Goal: Transaction & Acquisition: Purchase product/service

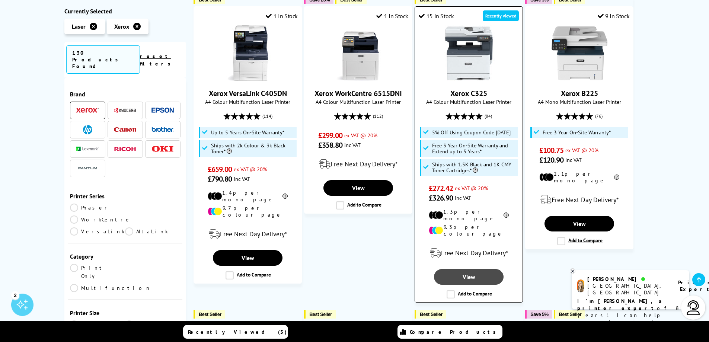
scroll to position [149, 0]
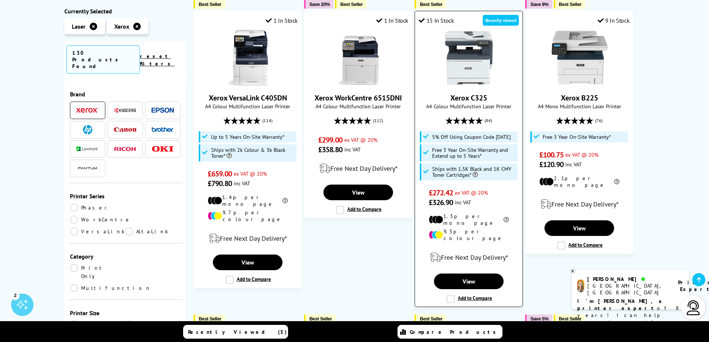
click at [471, 96] on link "Xerox C325" at bounding box center [468, 98] width 37 height 10
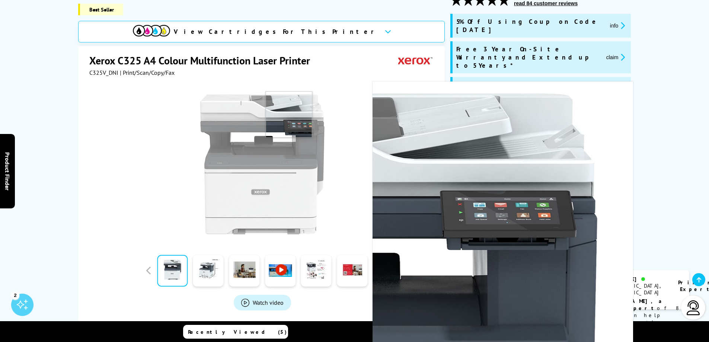
scroll to position [112, 0]
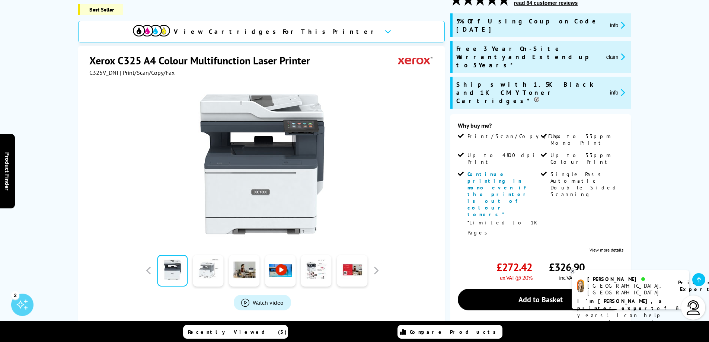
click at [215, 269] on link at bounding box center [208, 271] width 31 height 32
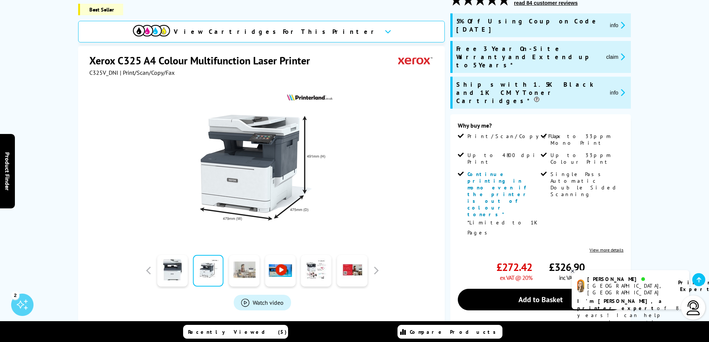
click at [242, 273] on link at bounding box center [244, 271] width 31 height 32
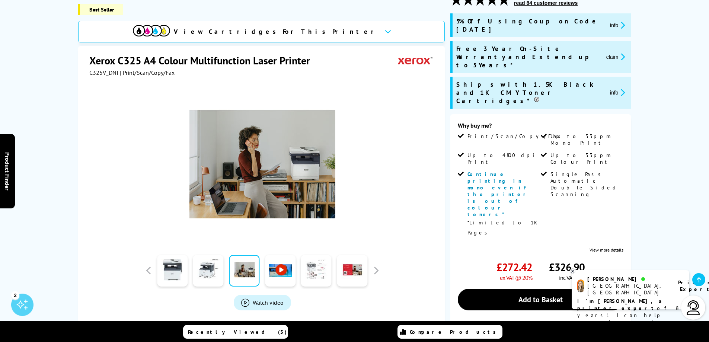
click at [315, 270] on link at bounding box center [316, 271] width 31 height 32
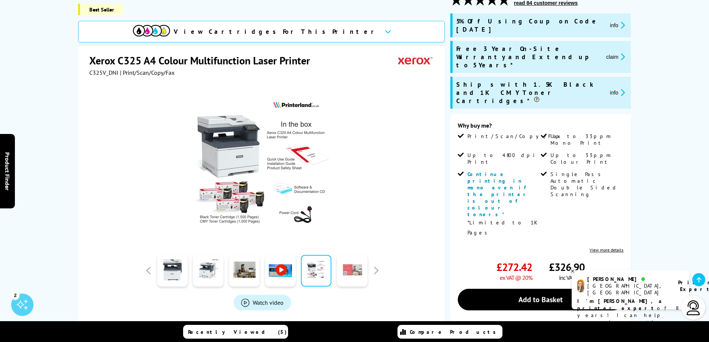
click at [348, 274] on link at bounding box center [352, 271] width 31 height 32
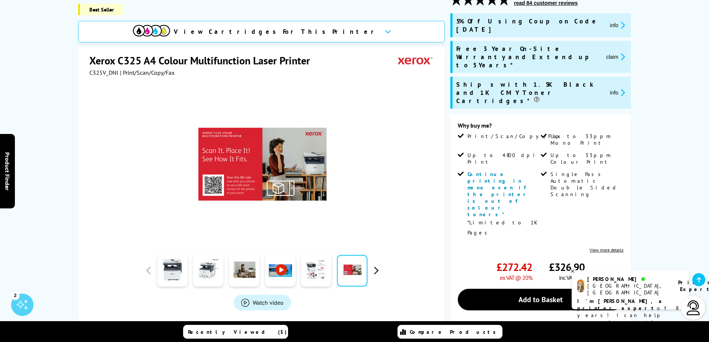
click at [380, 272] on button "button" at bounding box center [375, 270] width 11 height 11
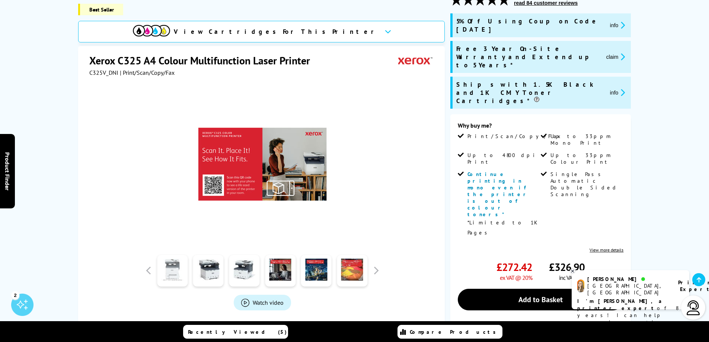
click at [180, 273] on link at bounding box center [172, 271] width 31 height 32
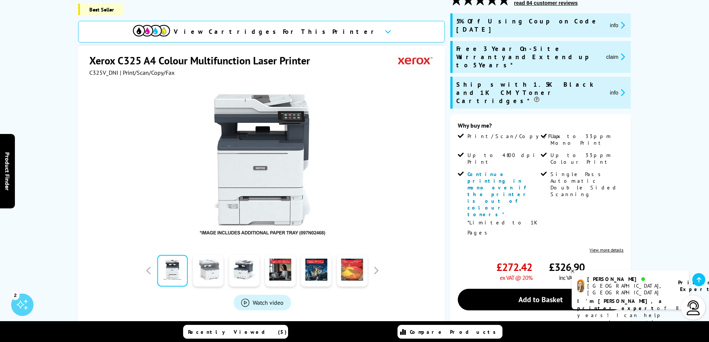
click at [211, 276] on link at bounding box center [208, 271] width 31 height 32
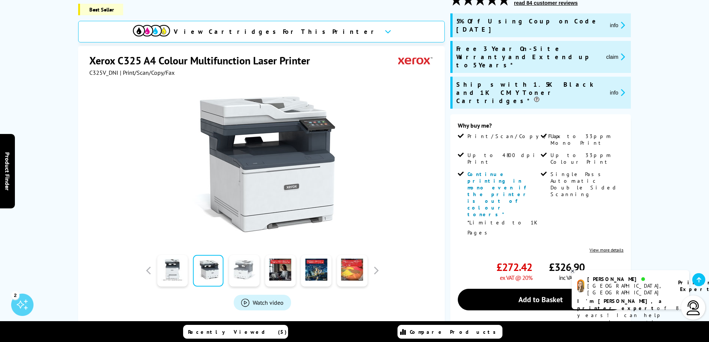
click at [243, 275] on link at bounding box center [244, 271] width 31 height 32
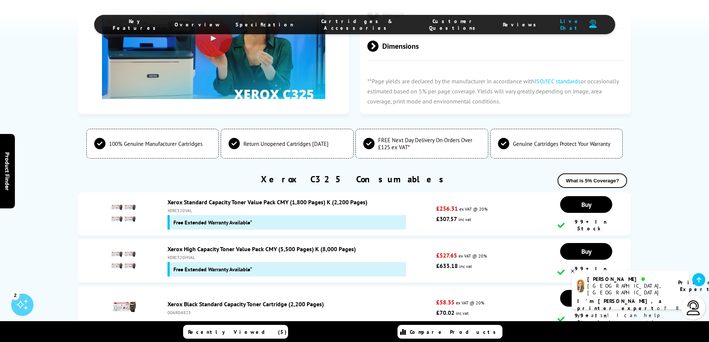
scroll to position [2494, 0]
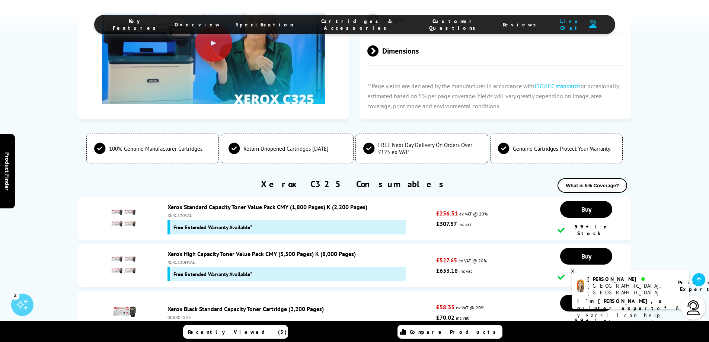
click at [250, 250] on link "Xerox High Capacity Toner Value Pack CMY (5,500 Pages) K (8,000 Pages)" at bounding box center [261, 253] width 188 height 7
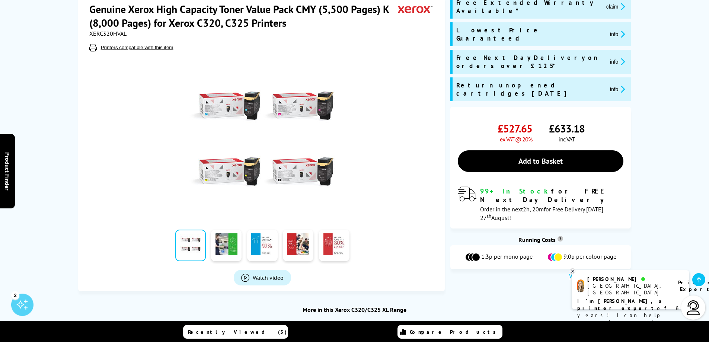
scroll to position [112, 0]
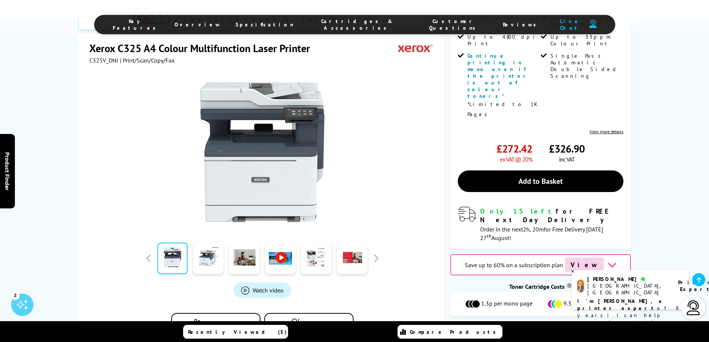
scroll to position [300, 0]
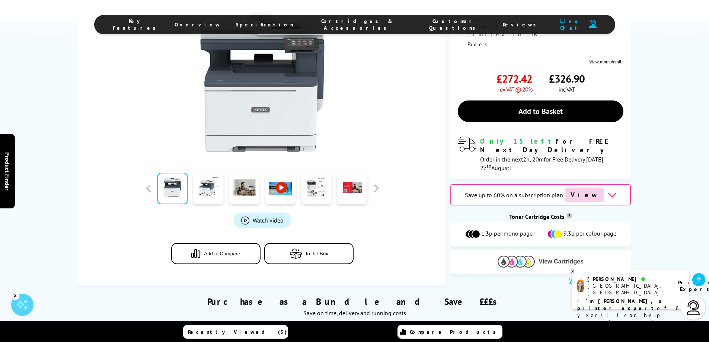
click at [558, 258] on span "View Cartridges" at bounding box center [561, 261] width 45 height 7
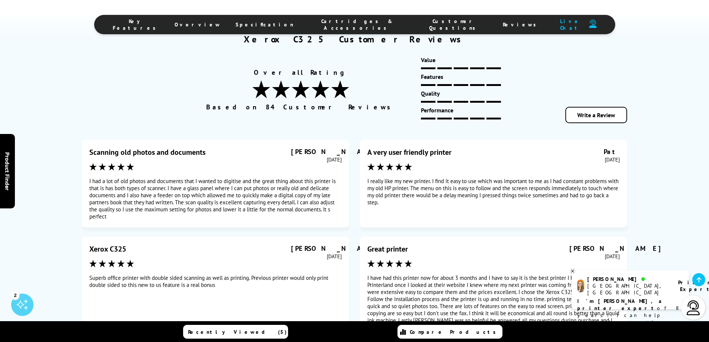
scroll to position [4116, 0]
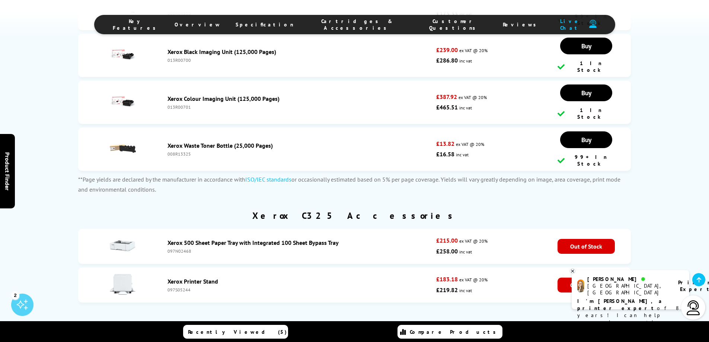
scroll to position [2940, 0]
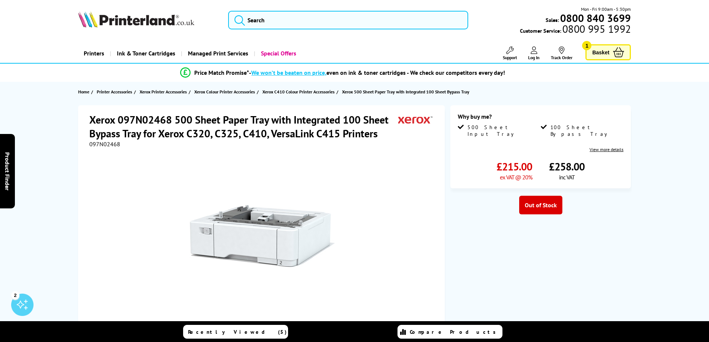
drag, startPoint x: 287, startPoint y: 125, endPoint x: 282, endPoint y: 122, distance: 5.3
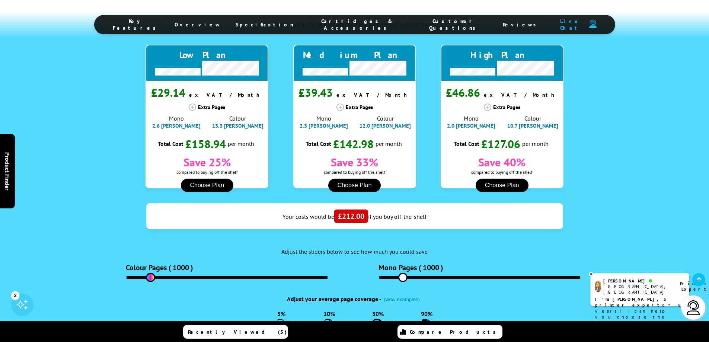
scroll to position [813, 0]
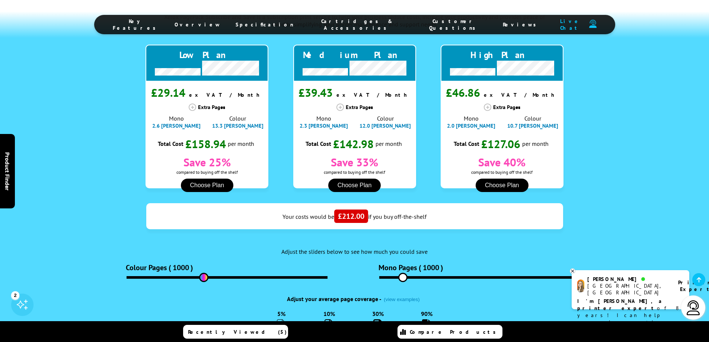
click at [204, 276] on input "range" at bounding box center [227, 277] width 201 height 3
drag, startPoint x: 207, startPoint y: 182, endPoint x: 299, endPoint y: 182, distance: 92.7
click at [299, 276] on input "range" at bounding box center [227, 277] width 201 height 3
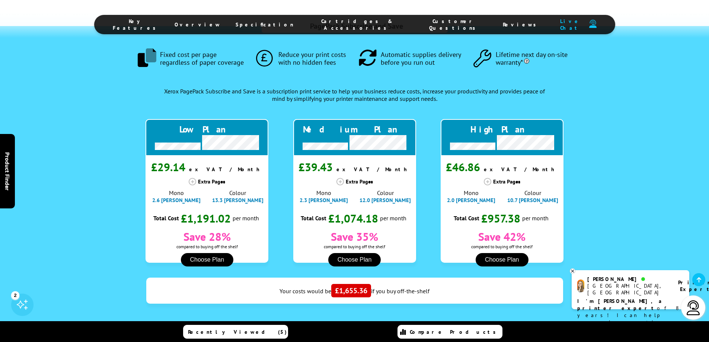
scroll to position [744, 0]
drag, startPoint x: 301, startPoint y: 257, endPoint x: 253, endPoint y: 257, distance: 47.6
type input "6360"
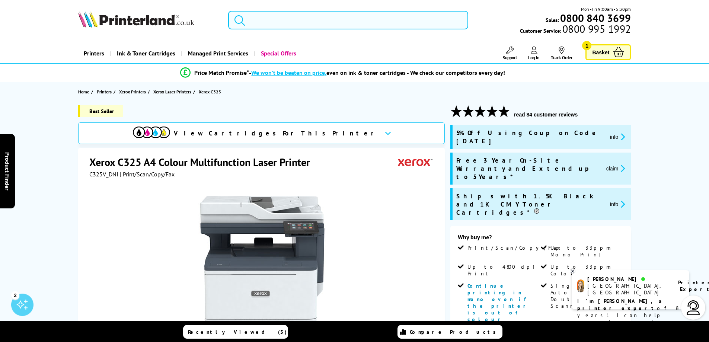
scroll to position [37, 0]
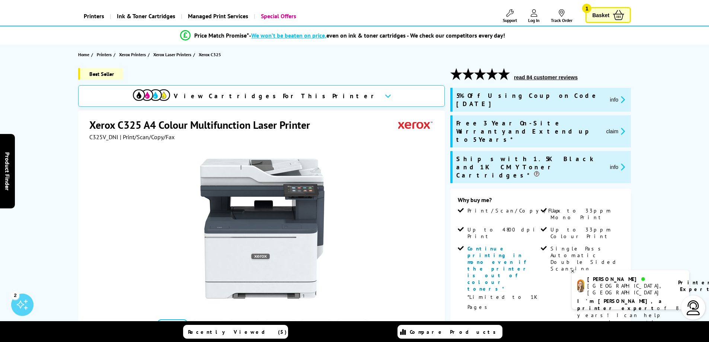
click at [617, 163] on button "info" at bounding box center [618, 167] width 20 height 9
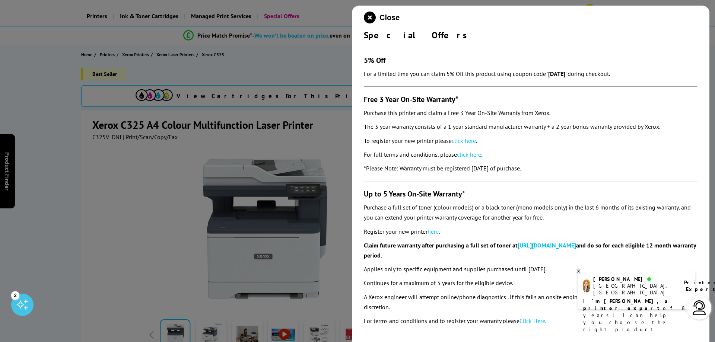
drag, startPoint x: 549, startPoint y: 73, endPoint x: 573, endPoint y: 74, distance: 23.5
click at [573, 74] on p "For a limited time you can claim 5% Off this product using coupon code ' AUGUST…" at bounding box center [530, 74] width 333 height 10
copy strong "AUGUST5"
click at [328, 61] on div at bounding box center [357, 171] width 715 height 342
click at [374, 17] on icon "close modal" at bounding box center [370, 18] width 12 height 12
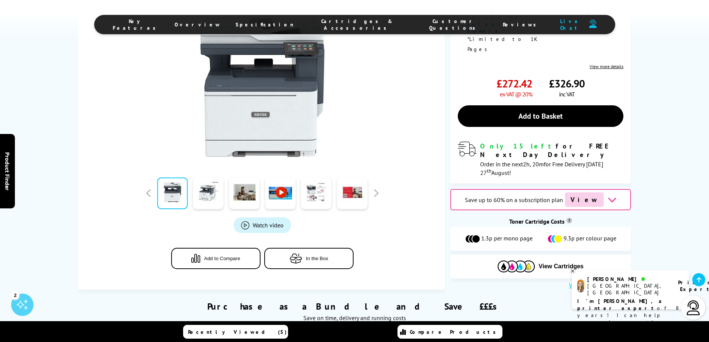
scroll to position [372, 0]
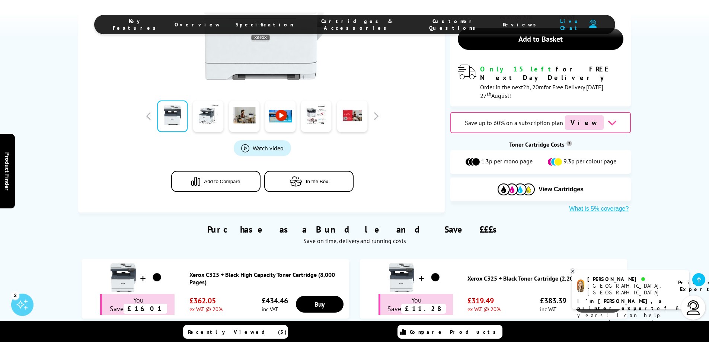
click at [344, 296] on link "Buy" at bounding box center [320, 304] width 48 height 17
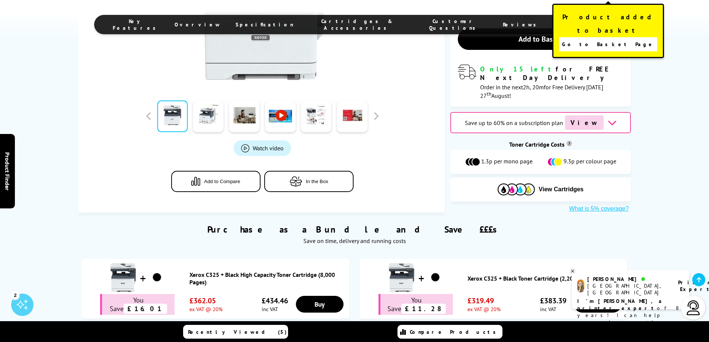
click at [620, 39] on span "Go to Basket Page" at bounding box center [608, 44] width 93 height 10
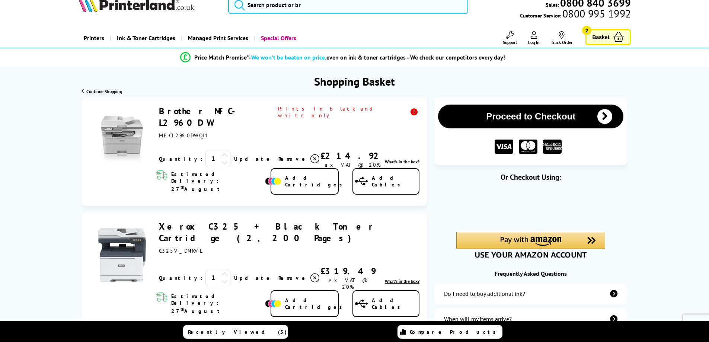
scroll to position [37, 0]
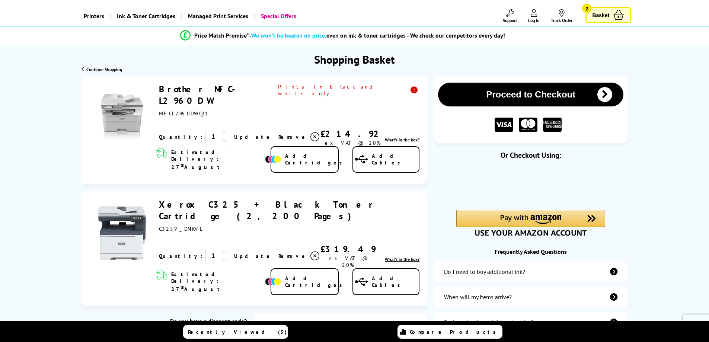
click at [310, 132] on icon at bounding box center [314, 136] width 9 height 9
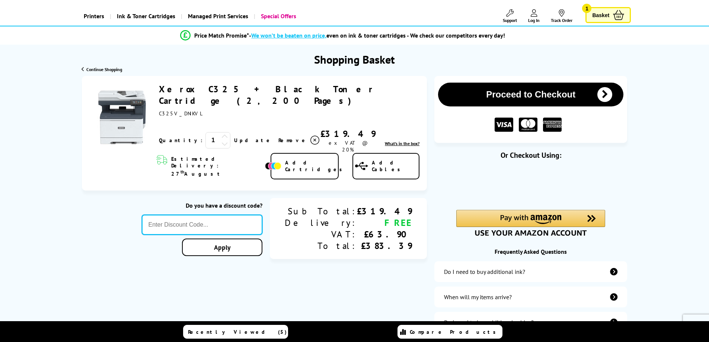
click at [261, 215] on input "text" at bounding box center [202, 225] width 121 height 20
paste input "AUGUST5"
type input "AUGUST5"
click at [260, 224] on div "Proceed to Checkout Shopping Basket ex VAT @ 20% 1 Update ex VAT @ 20%" at bounding box center [354, 219] width 709 height 287
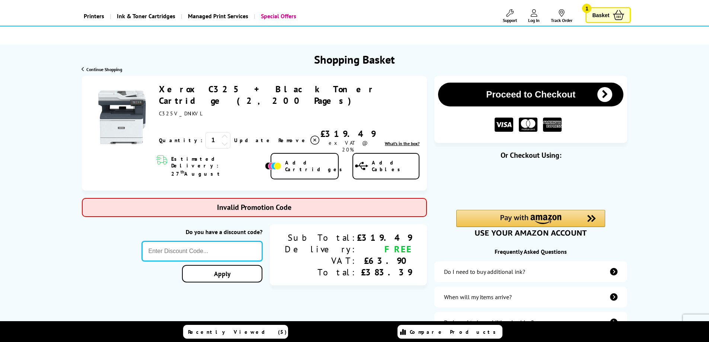
click at [262, 241] on input "text" at bounding box center [202, 251] width 121 height 20
click at [217, 241] on input "text" at bounding box center [202, 251] width 121 height 20
type input "August5"
click at [250, 241] on input "text" at bounding box center [202, 251] width 121 height 20
type input "AUGUST5"
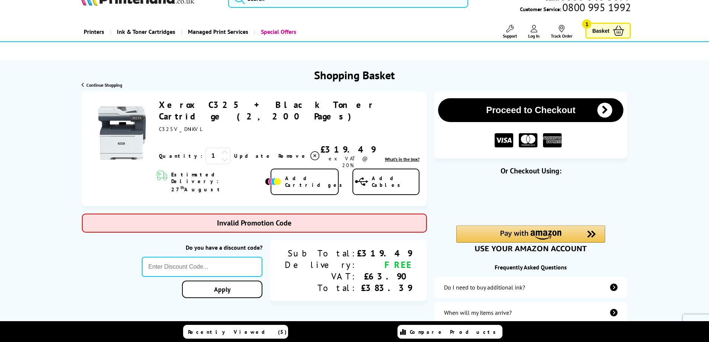
scroll to position [0, 0]
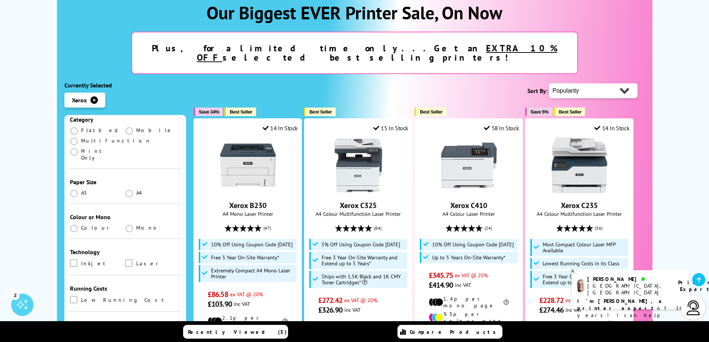
scroll to position [149, 0]
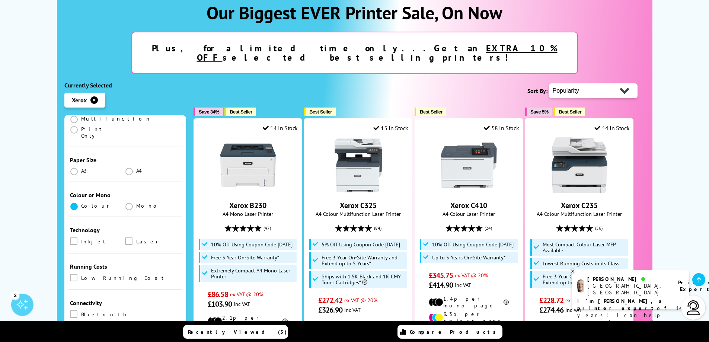
click at [74, 203] on span at bounding box center [73, 206] width 7 height 7
click at [81, 204] on input "radio" at bounding box center [81, 204] width 0 height 0
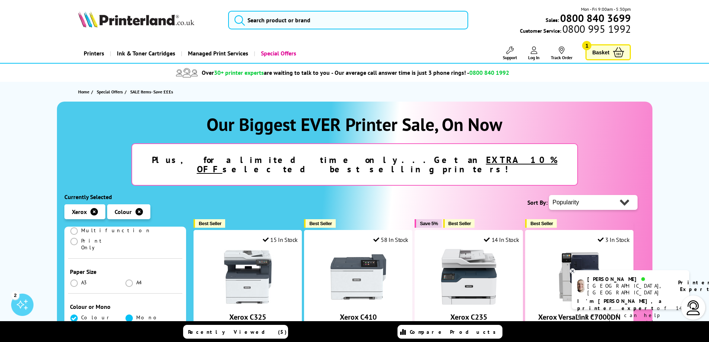
scroll to position [186, 0]
click at [130, 312] on span at bounding box center [128, 315] width 7 height 7
click at [136, 313] on input "checkbox" at bounding box center [136, 313] width 0 height 0
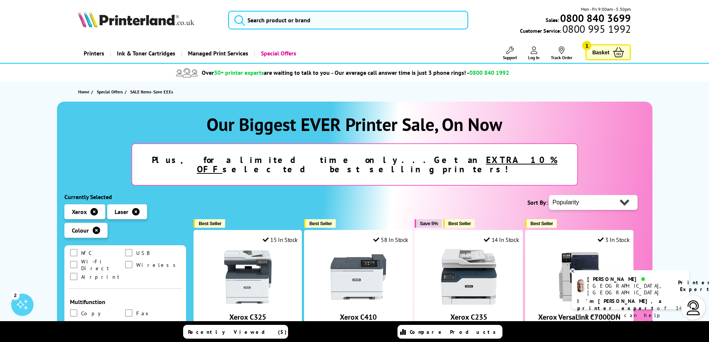
click at [595, 195] on select "Popularity Rating Price - Low to High Price - High to Low Running Costs - Low t…" at bounding box center [593, 202] width 89 height 15
select select "Price Ascending"
click at [549, 195] on select "Popularity Rating Price - Low to High Price - High to Low Running Costs - Low t…" at bounding box center [593, 202] width 89 height 15
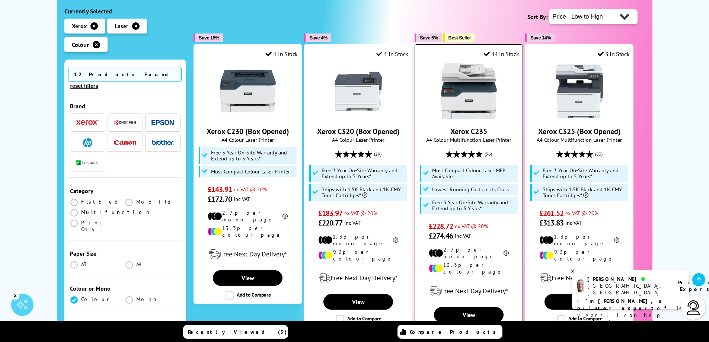
scroll to position [186, 0]
click at [464, 126] on link "Xerox C235" at bounding box center [468, 131] width 37 height 10
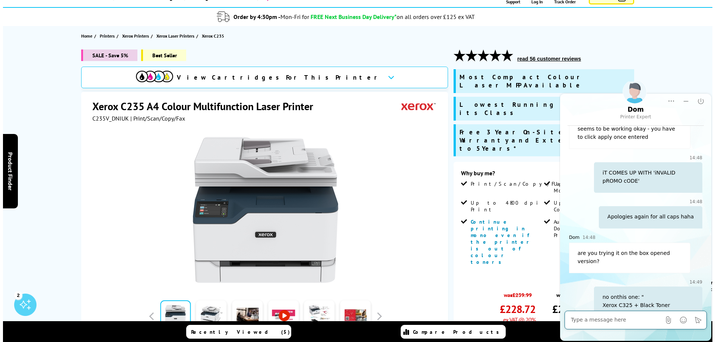
scroll to position [74, 0]
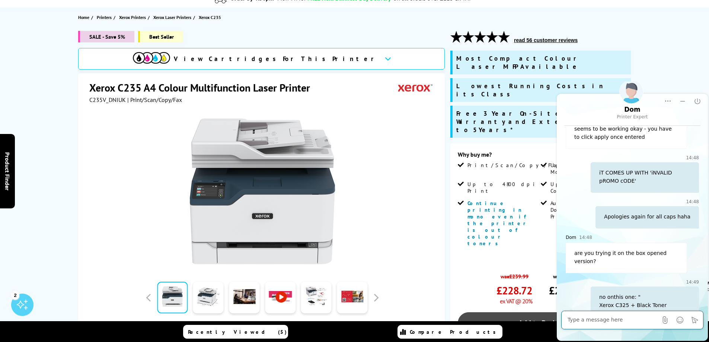
click at [514, 312] on link "Add to Basket" at bounding box center [541, 323] width 166 height 22
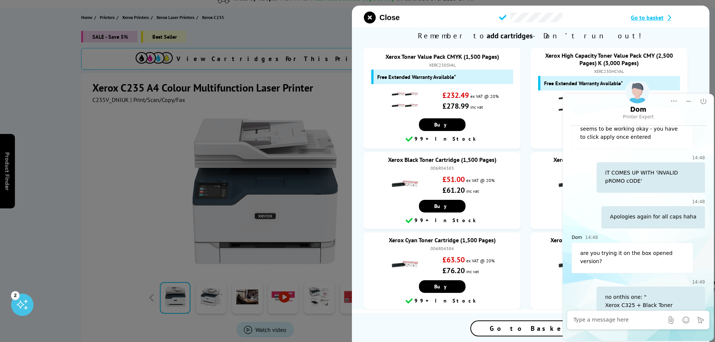
click at [506, 328] on div "Go to Basket" at bounding box center [530, 328] width 119 height 15
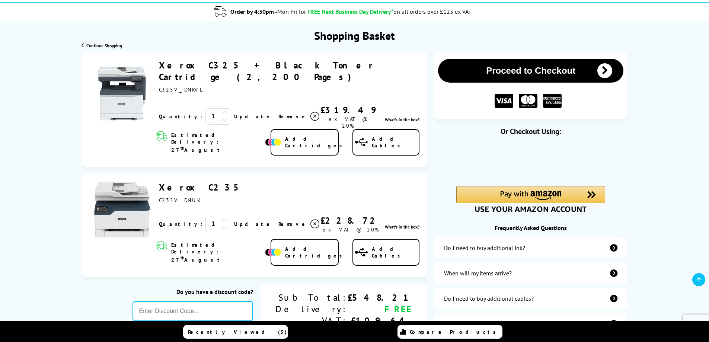
scroll to position [74, 0]
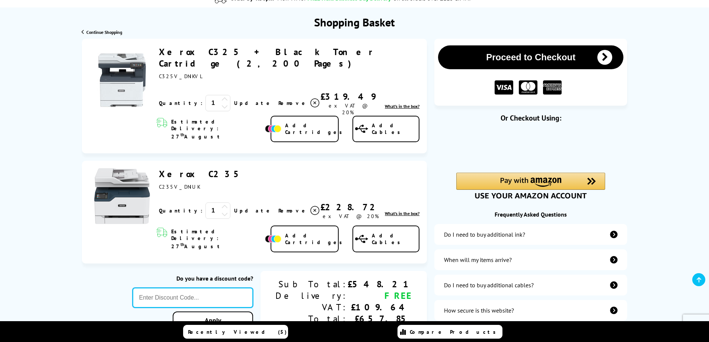
click at [253, 288] on input "text" at bounding box center [192, 298] width 121 height 20
type input "AUGUST5"
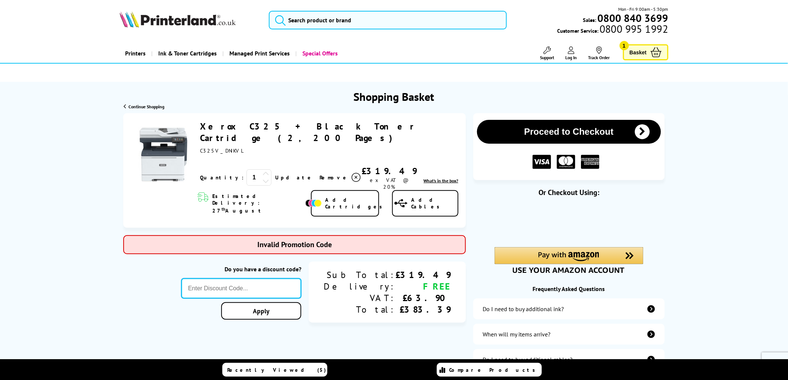
click at [300, 273] on input "text" at bounding box center [241, 288] width 120 height 20
